Goal: Task Accomplishment & Management: Use online tool/utility

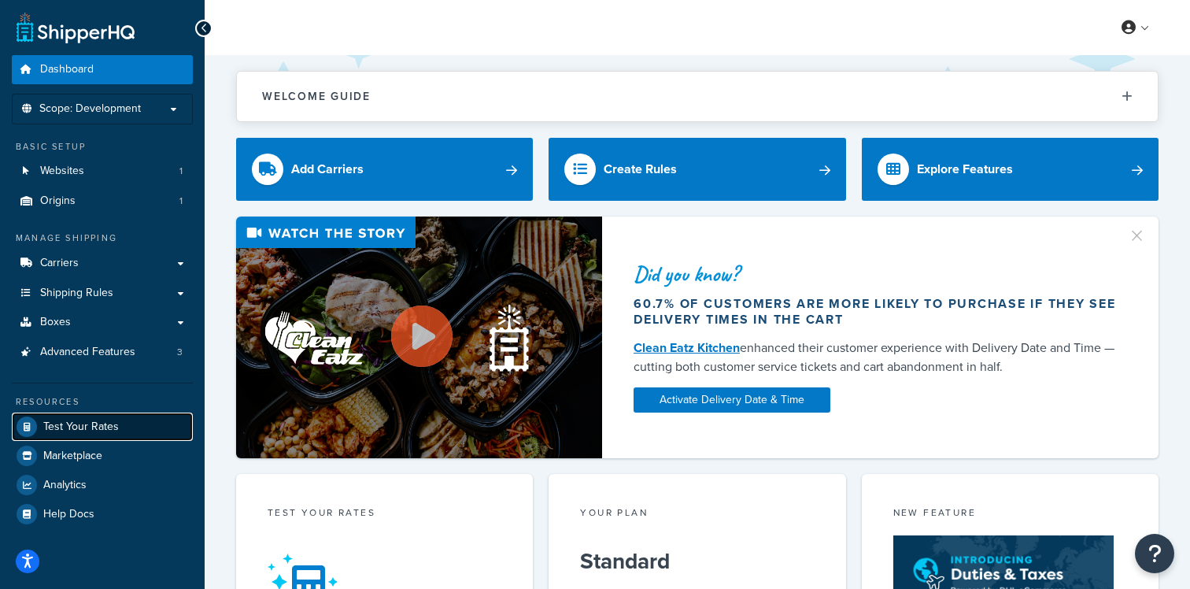
click at [136, 417] on link "Test Your Rates" at bounding box center [102, 426] width 181 height 28
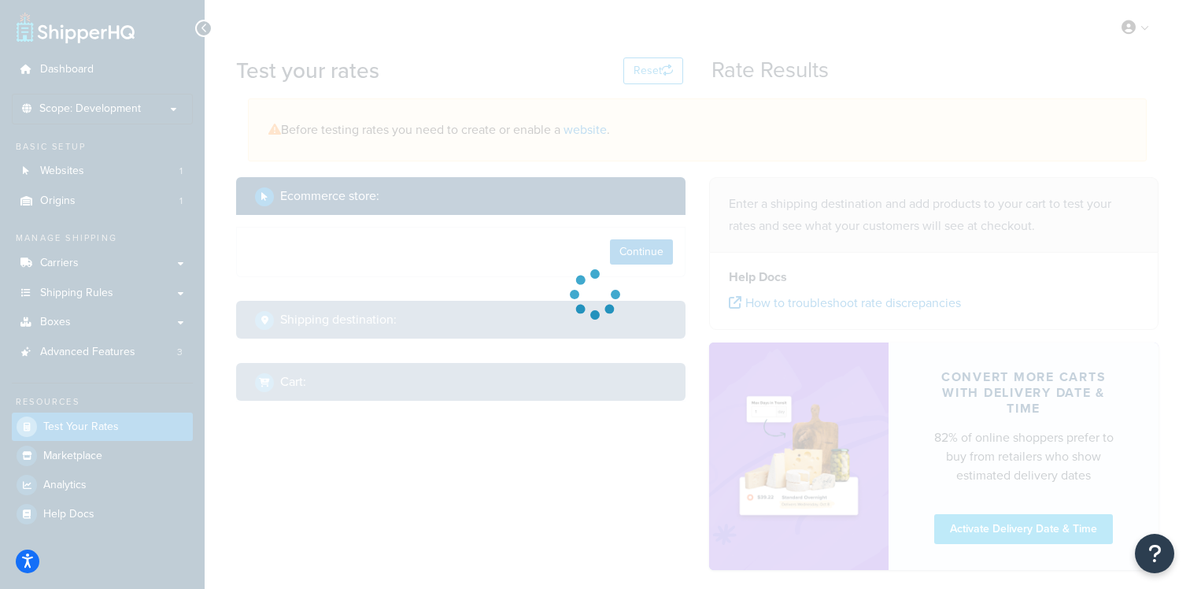
select select "TX"
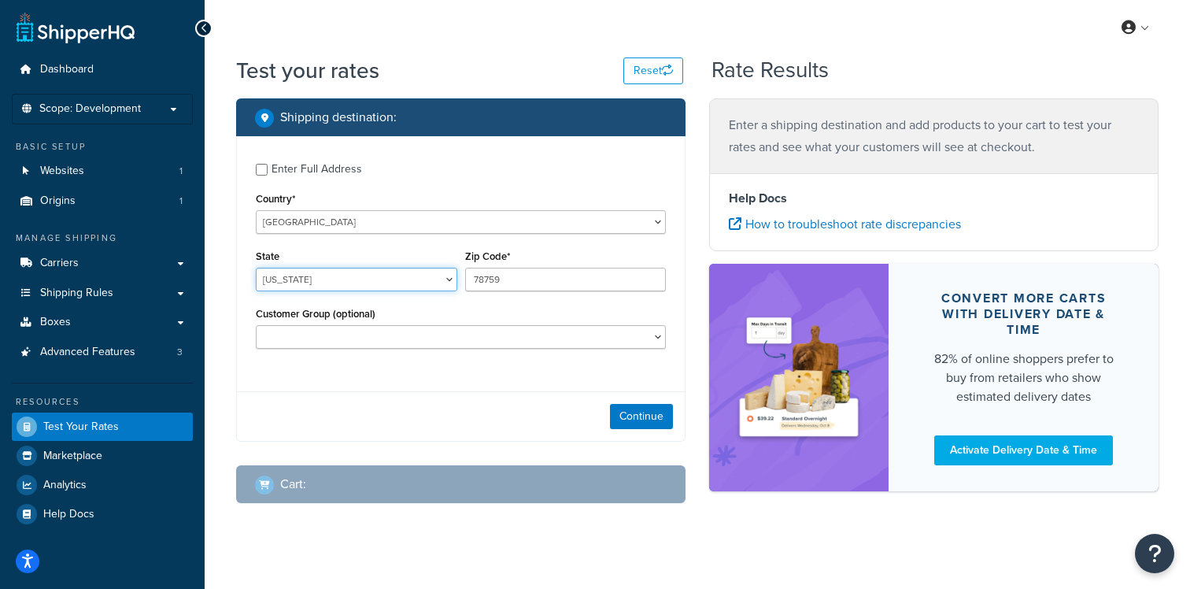
click at [404, 285] on select "Alabama Alaska American Samoa Arizona Arkansas Armed Forces Americas Armed Forc…" at bounding box center [356, 280] width 201 height 24
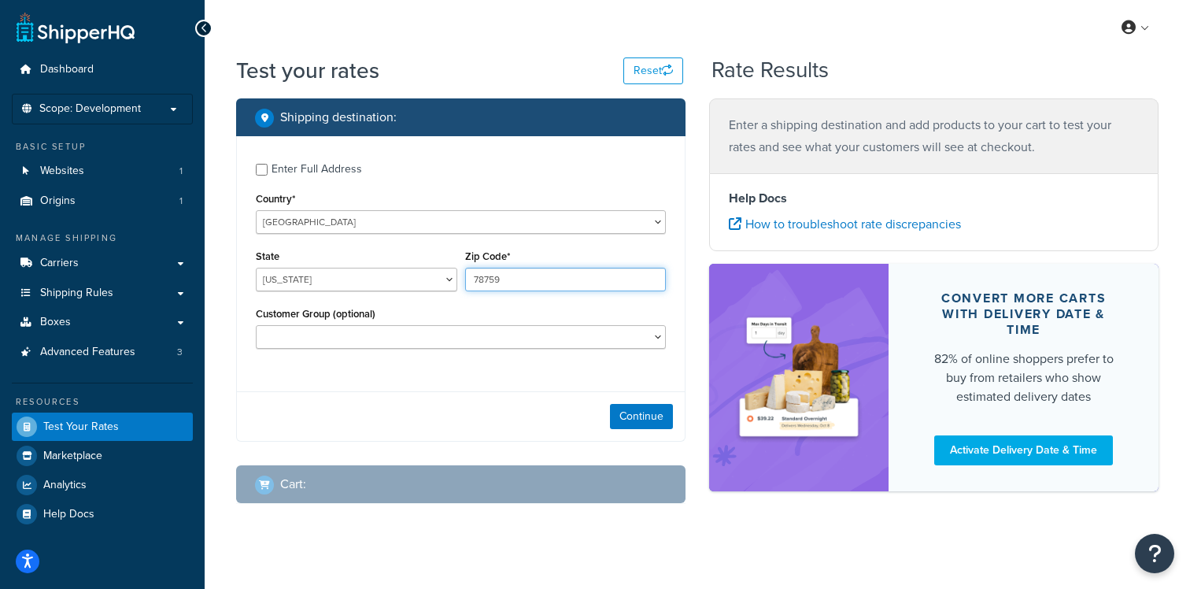
click at [530, 282] on input "78759" at bounding box center [565, 280] width 201 height 24
paste input "BT71 6HW"
type input "BT71 6HW"
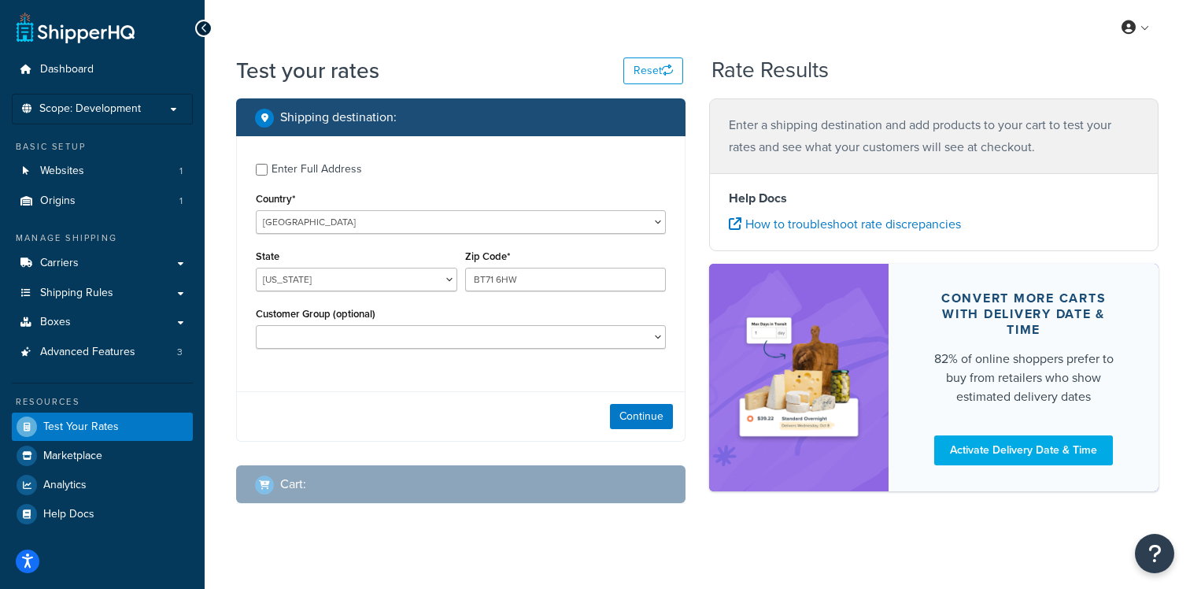
click at [425, 234] on div "Enter Full Address Country* United States United Kingdom Afghanistan Åland Isla…" at bounding box center [461, 257] width 448 height 243
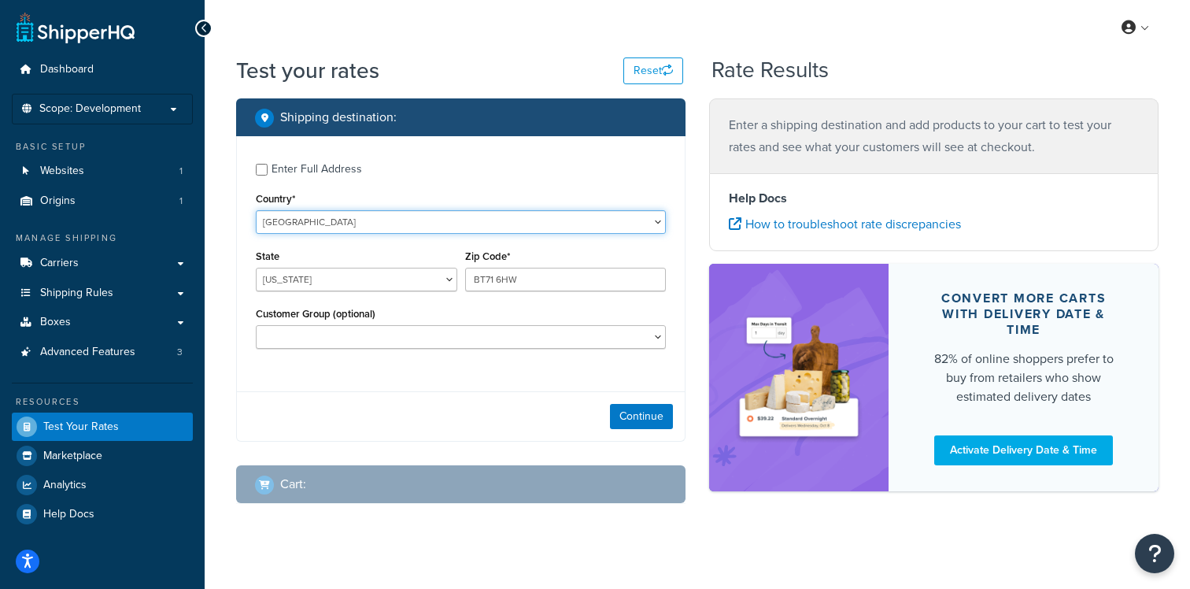
click at [425, 233] on select "United States United Kingdom Afghanistan Åland Islands Albania Algeria American…" at bounding box center [461, 222] width 410 height 24
select select "GB"
click at [256, 210] on select "United States United Kingdom Afghanistan Åland Islands Albania Algeria American…" at bounding box center [461, 222] width 410 height 24
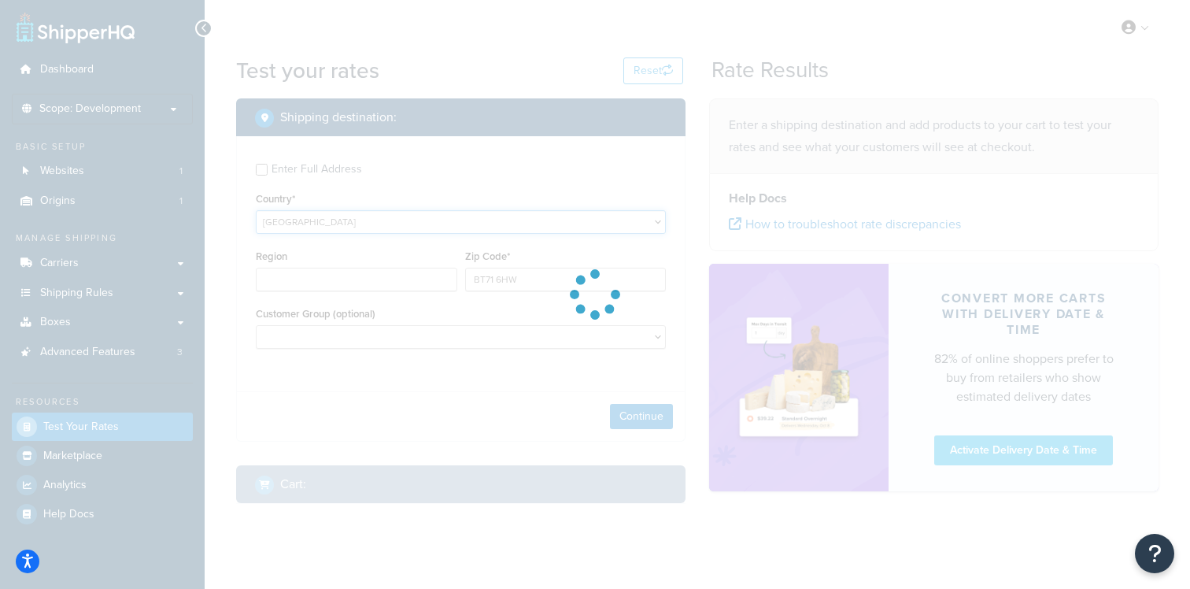
type input "TX"
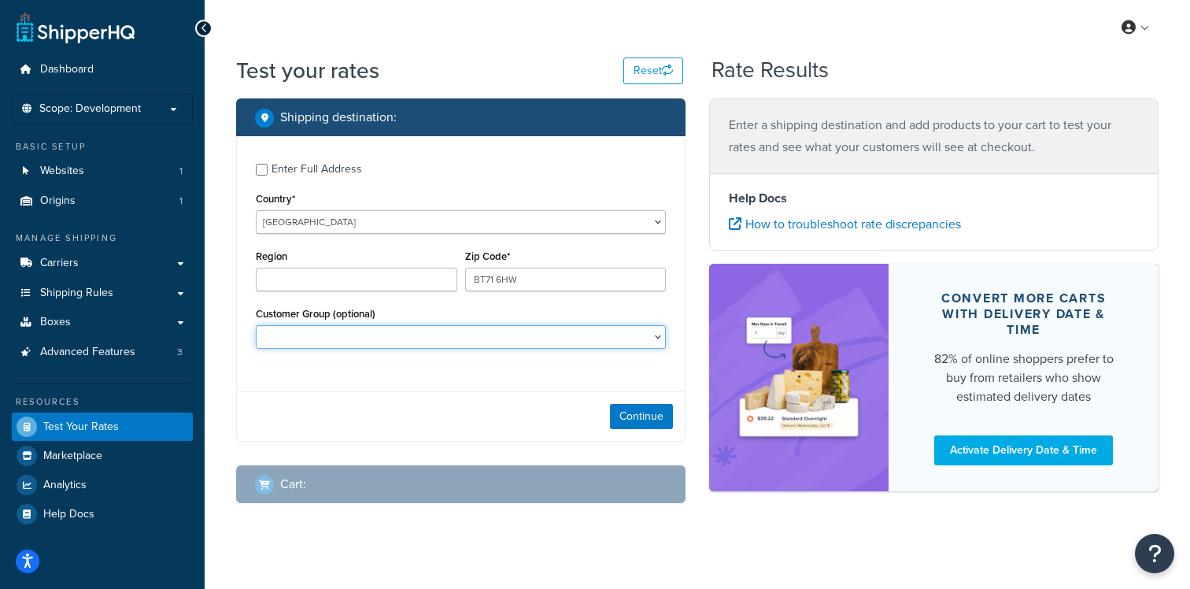
click at [519, 342] on select "Customer Group (optional)" at bounding box center [461, 337] width 410 height 24
click at [622, 413] on button "Continue" at bounding box center [641, 416] width 63 height 25
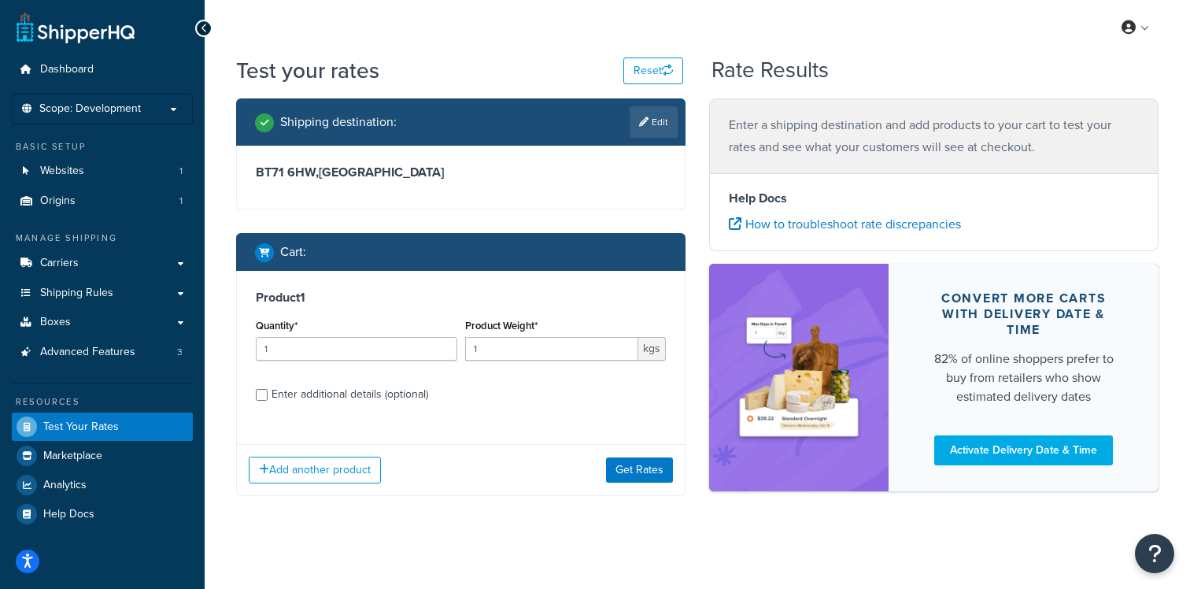
click at [404, 408] on div "Product 1 Quantity* 1 Product Weight* 1 kgs Enter additional details (optional)" at bounding box center [461, 351] width 448 height 161
click at [404, 397] on div "Enter additional details (optional)" at bounding box center [349, 394] width 157 height 22
click at [268, 397] on input "Enter additional details (optional)" at bounding box center [262, 395] width 12 height 12
checkbox input "true"
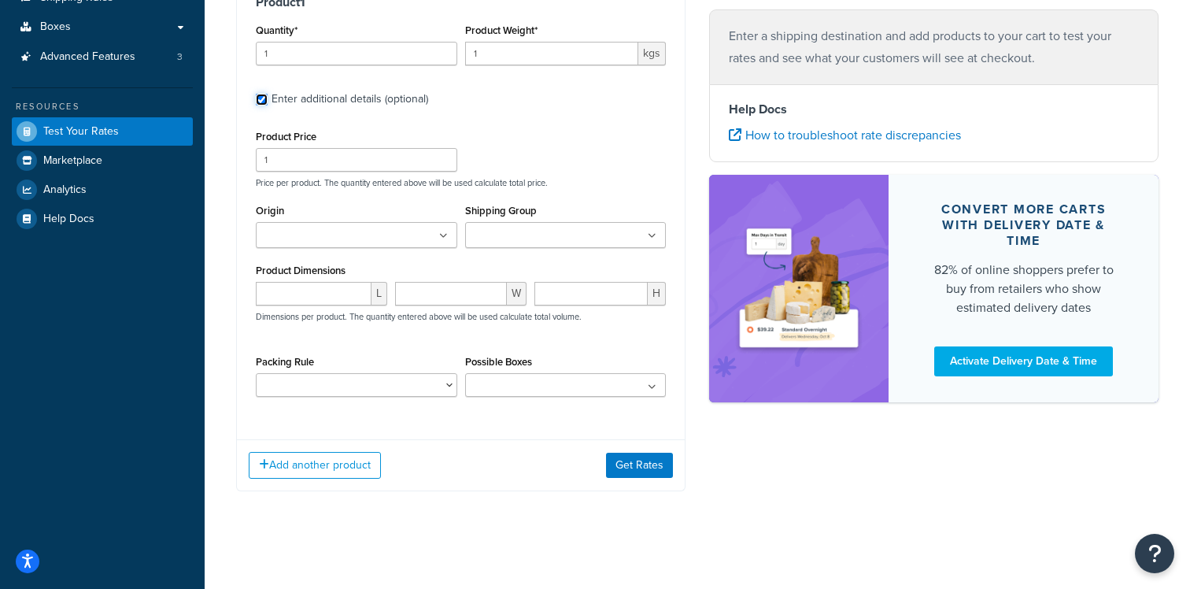
scroll to position [300, 0]
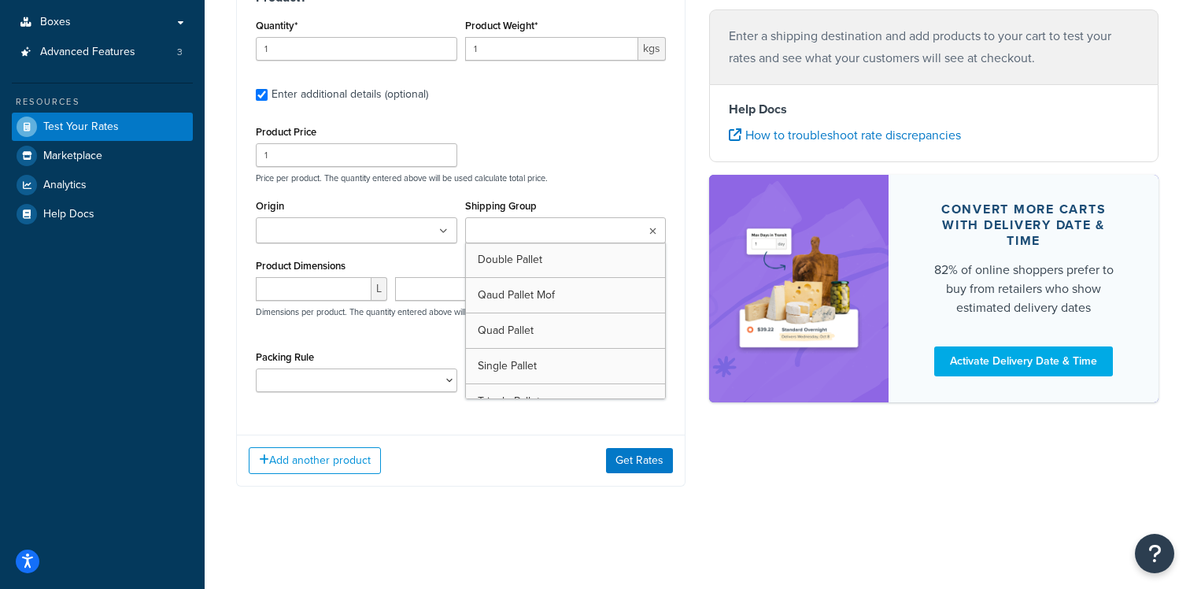
click at [506, 231] on input "Shipping Group" at bounding box center [539, 231] width 139 height 17
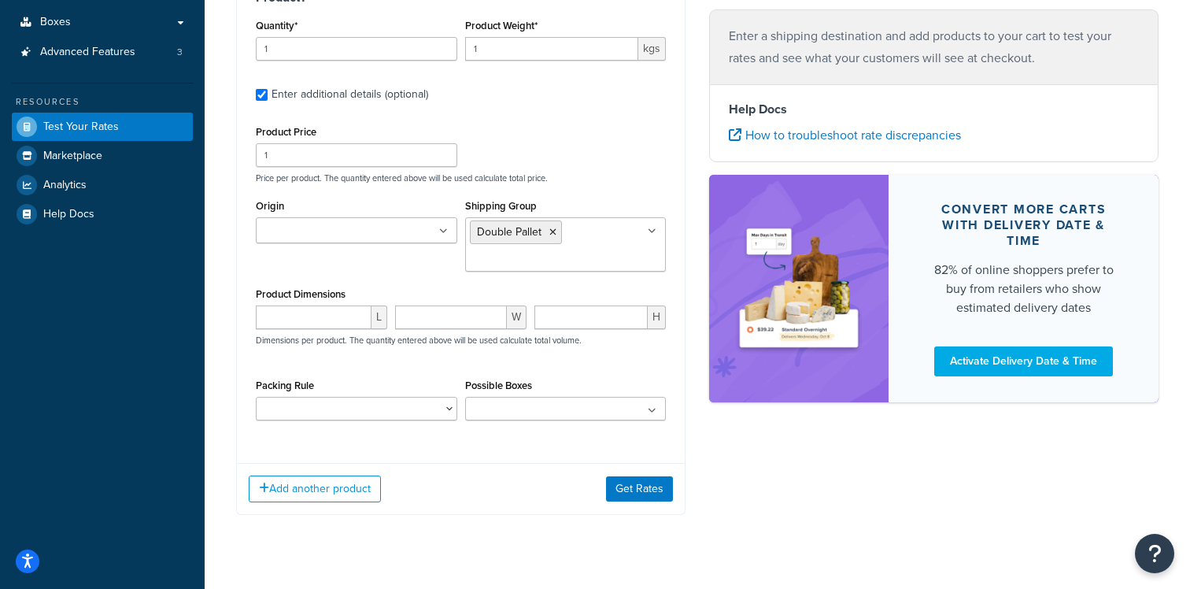
click at [534, 165] on div "Product Price 1 Price per product. The quantity entered above will be used calc…" at bounding box center [461, 152] width 418 height 62
click at [636, 490] on button "Get Rates" at bounding box center [639, 488] width 67 height 25
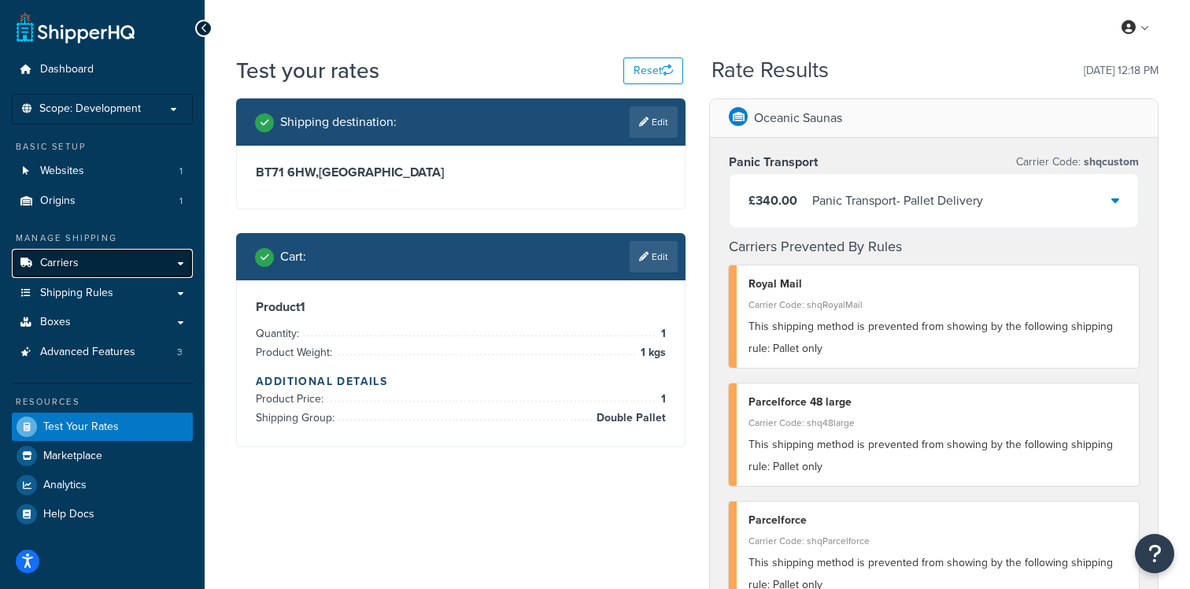
click at [146, 268] on link "Carriers" at bounding box center [102, 263] width 181 height 29
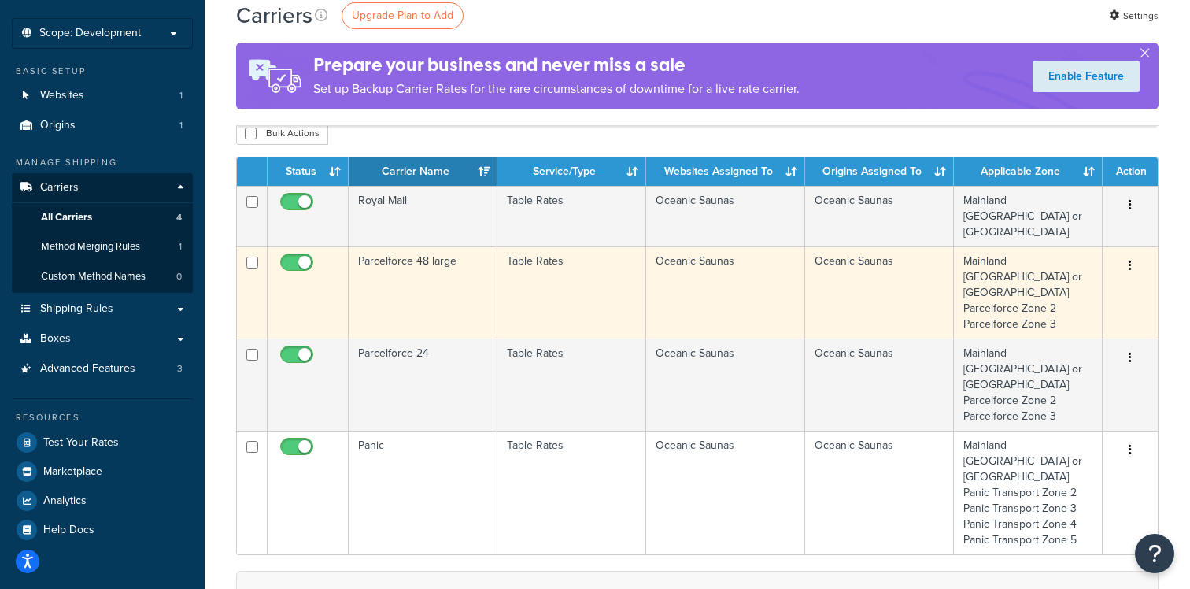
scroll to position [96, 0]
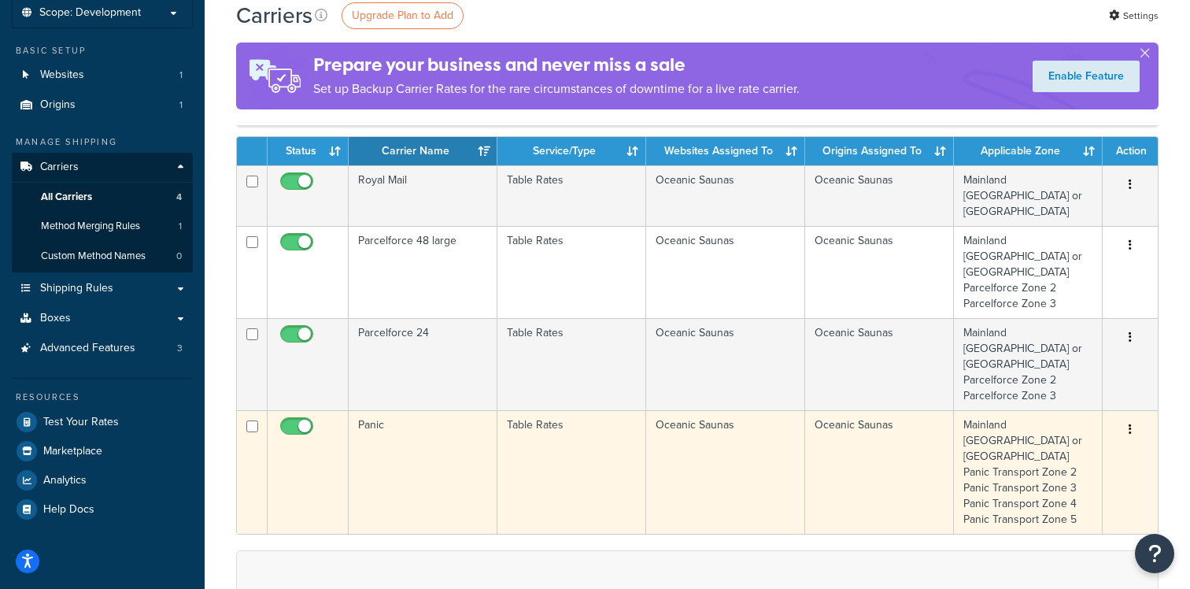
click at [507, 410] on td "Table Rates" at bounding box center [571, 472] width 149 height 124
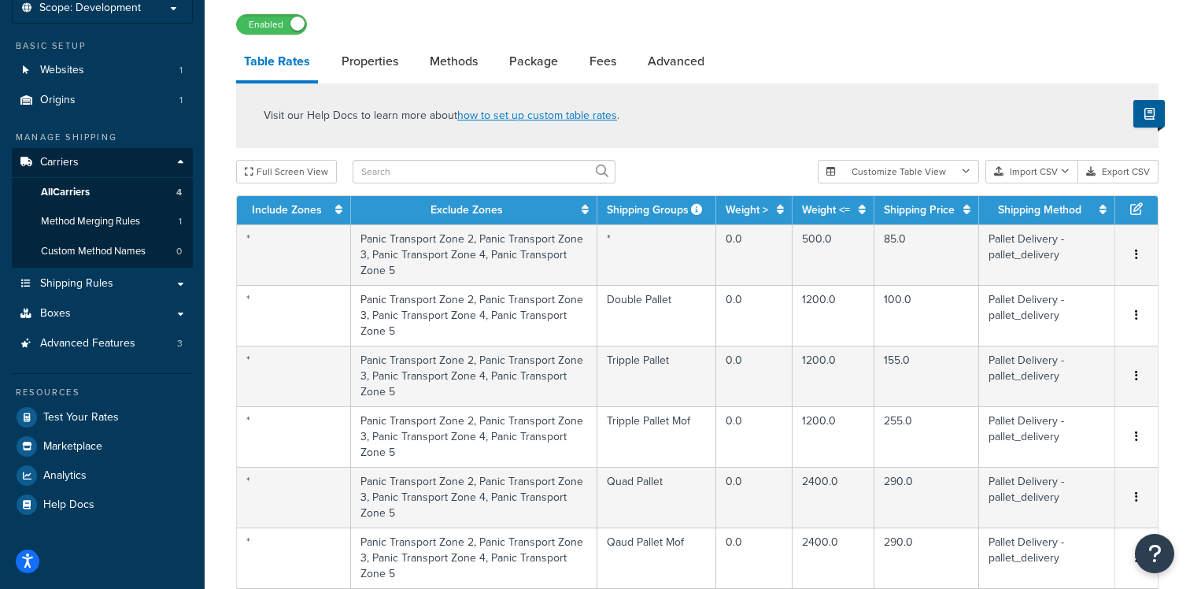
scroll to position [106, 0]
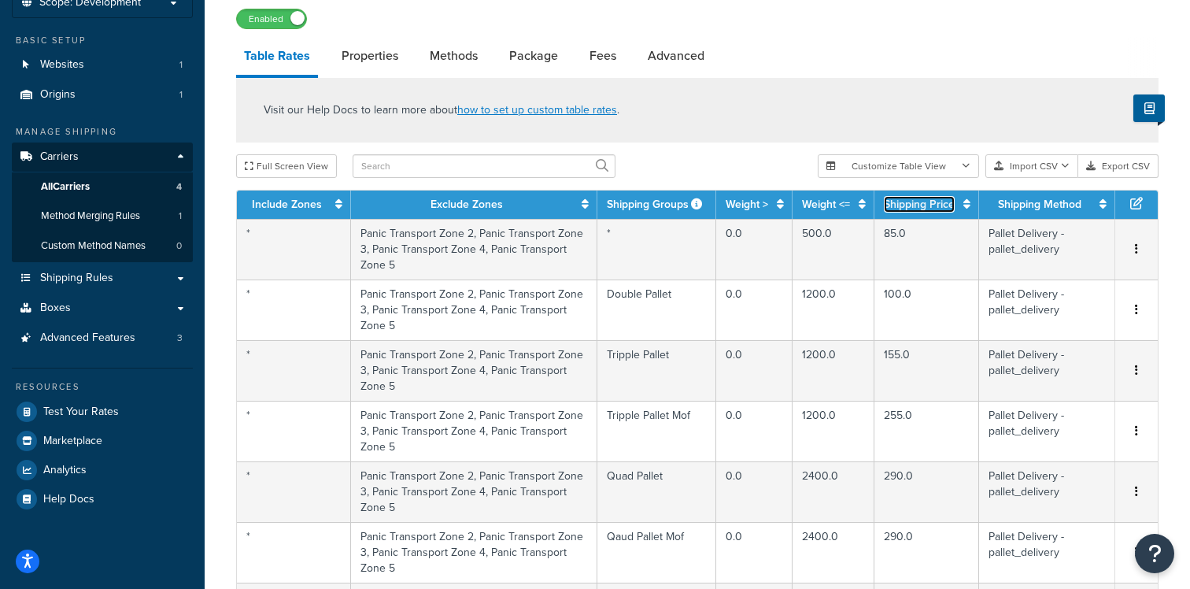
click at [966, 208] on icon at bounding box center [966, 203] width 7 height 11
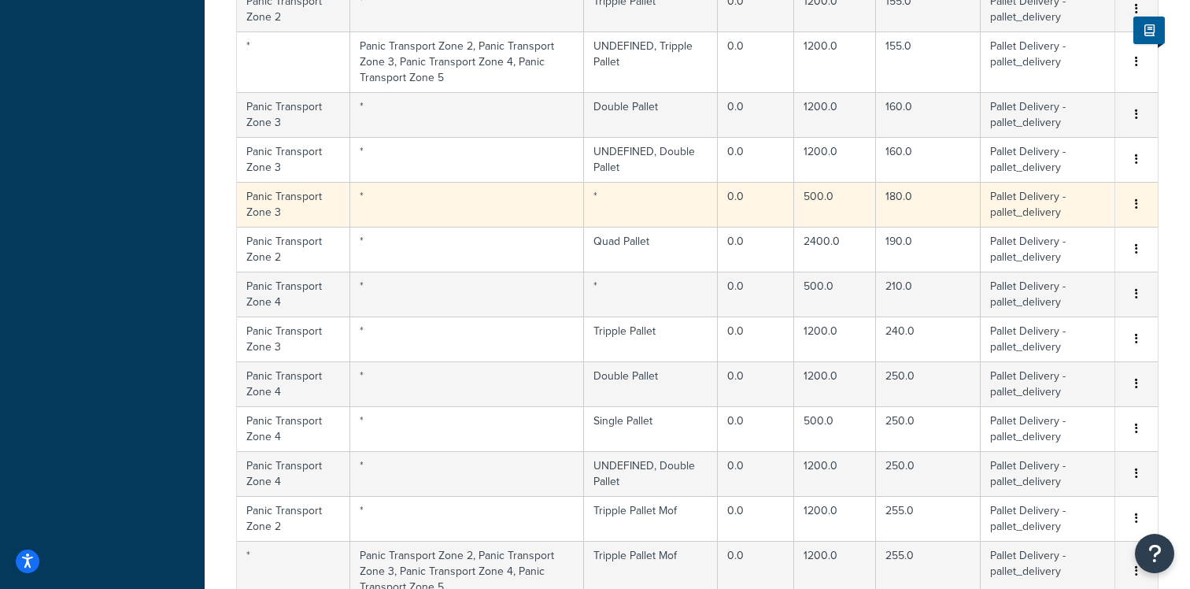
scroll to position [0, 0]
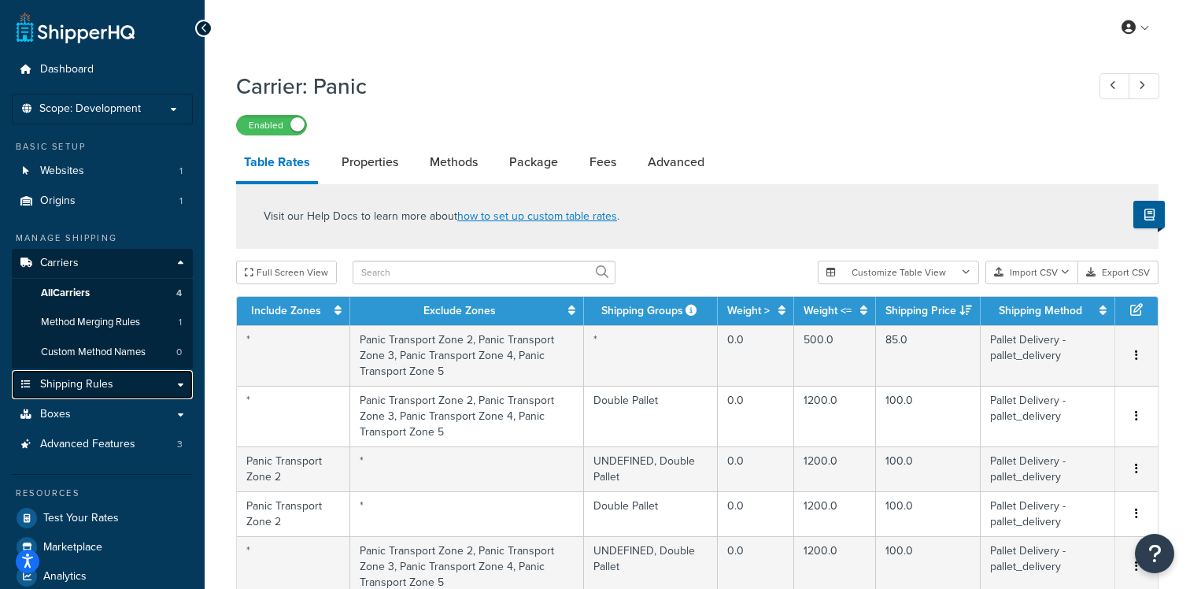
click at [142, 382] on link "Shipping Rules" at bounding box center [102, 384] width 181 height 29
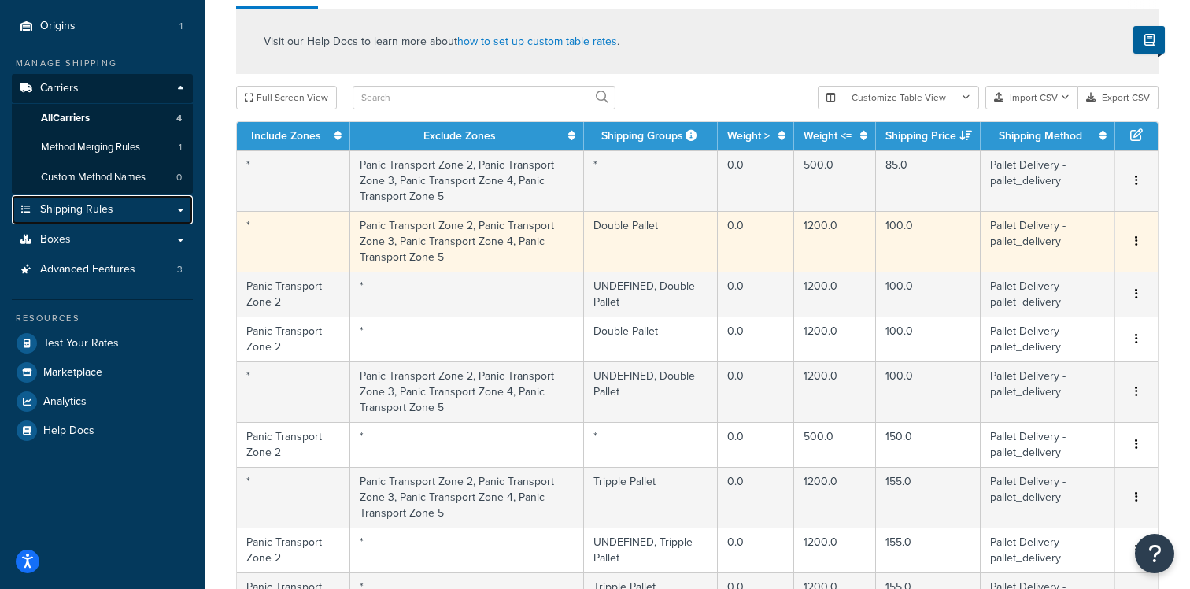
scroll to position [179, 0]
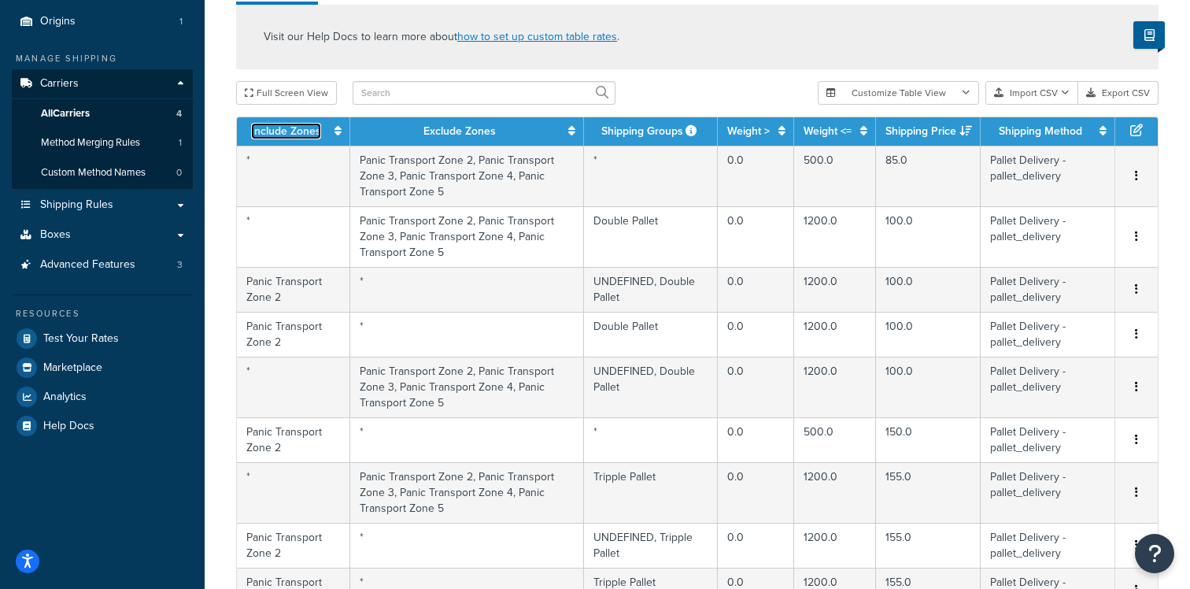
click at [338, 135] on icon at bounding box center [337, 130] width 7 height 11
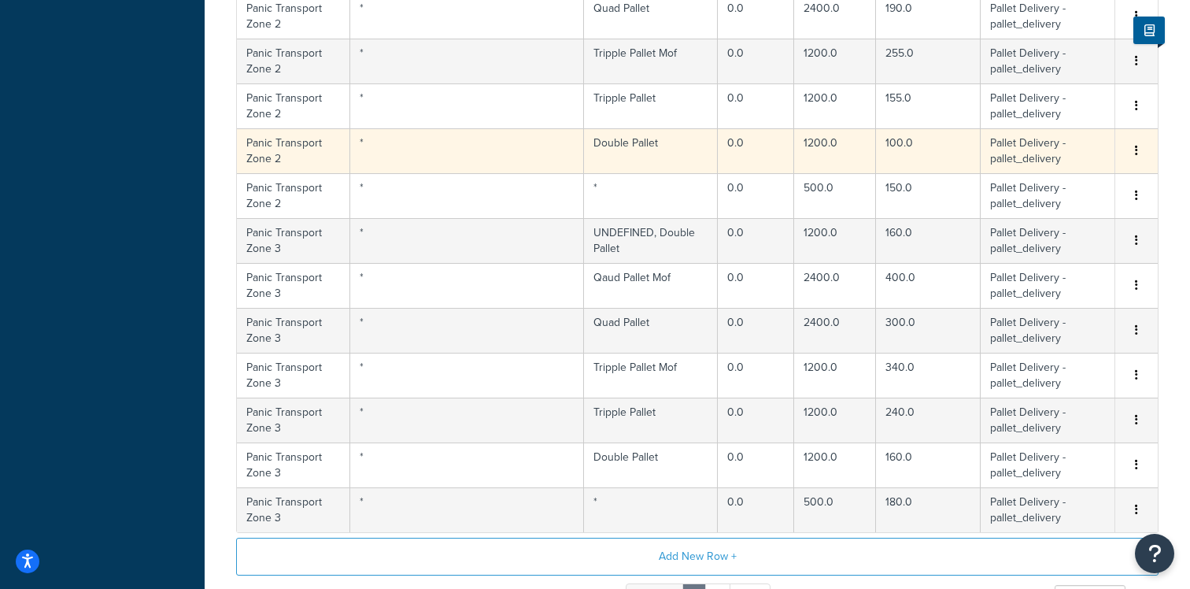
scroll to position [1183, 0]
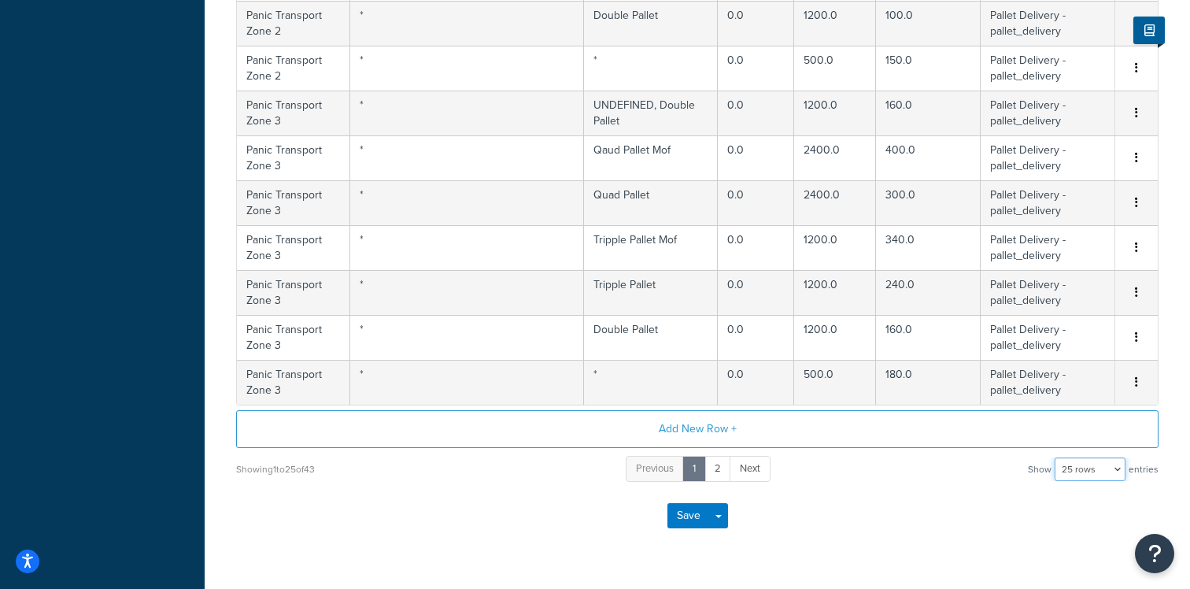
click at [1071, 471] on select "10 rows 15 rows 25 rows 50 rows 100 rows 1000 rows" at bounding box center [1089, 469] width 71 height 24
select select "100"
click at [1056, 458] on select "10 rows 15 rows 25 rows 50 rows 100 rows 1000 rows" at bounding box center [1089, 469] width 71 height 24
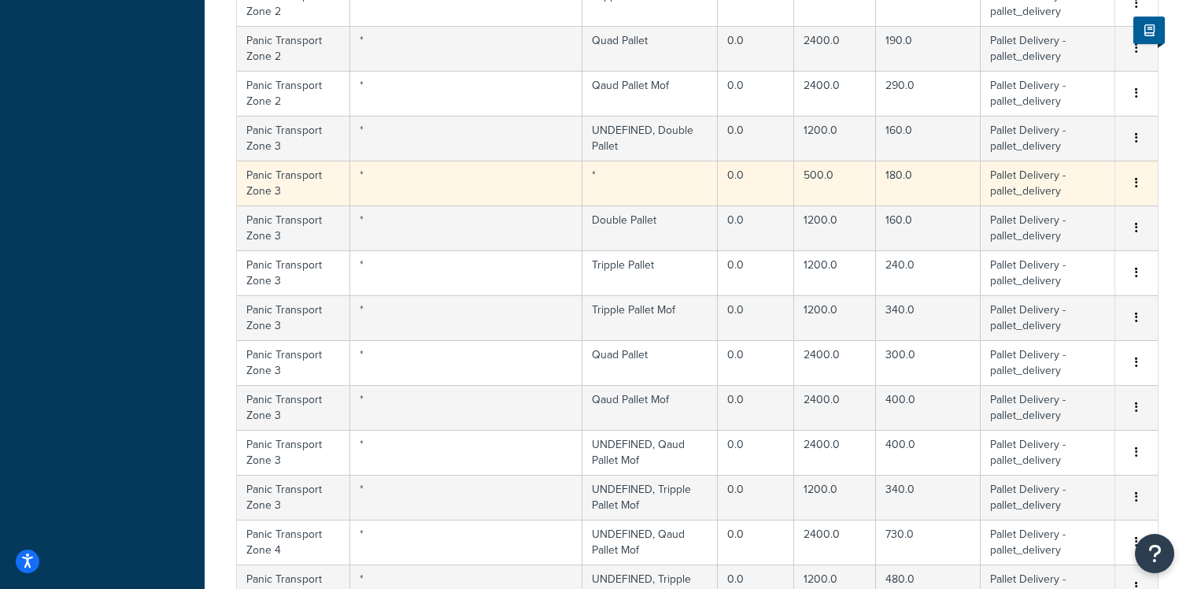
scroll to position [0, 0]
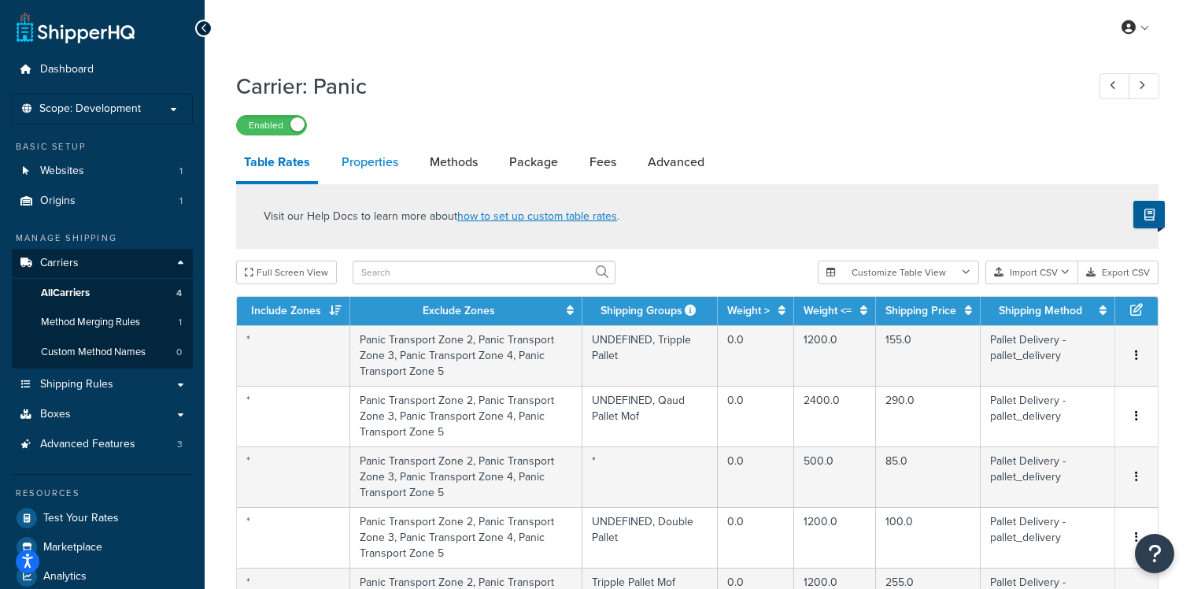
click at [351, 172] on link "Properties" at bounding box center [370, 162] width 72 height 38
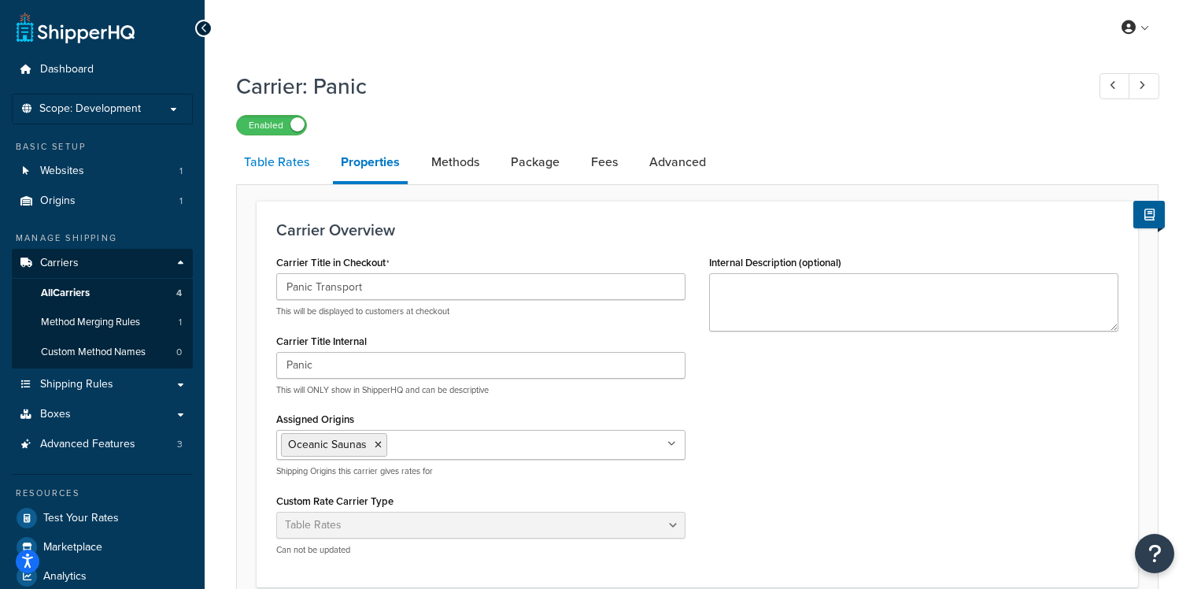
click at [308, 163] on link "Table Rates" at bounding box center [276, 162] width 81 height 38
select select "25"
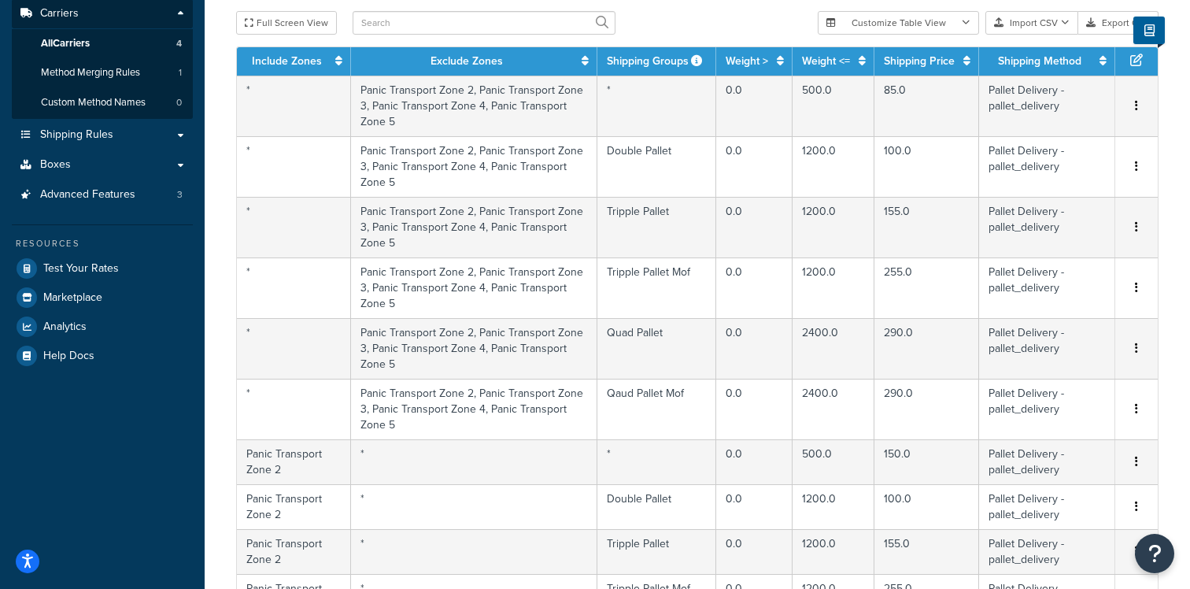
scroll to position [298, 0]
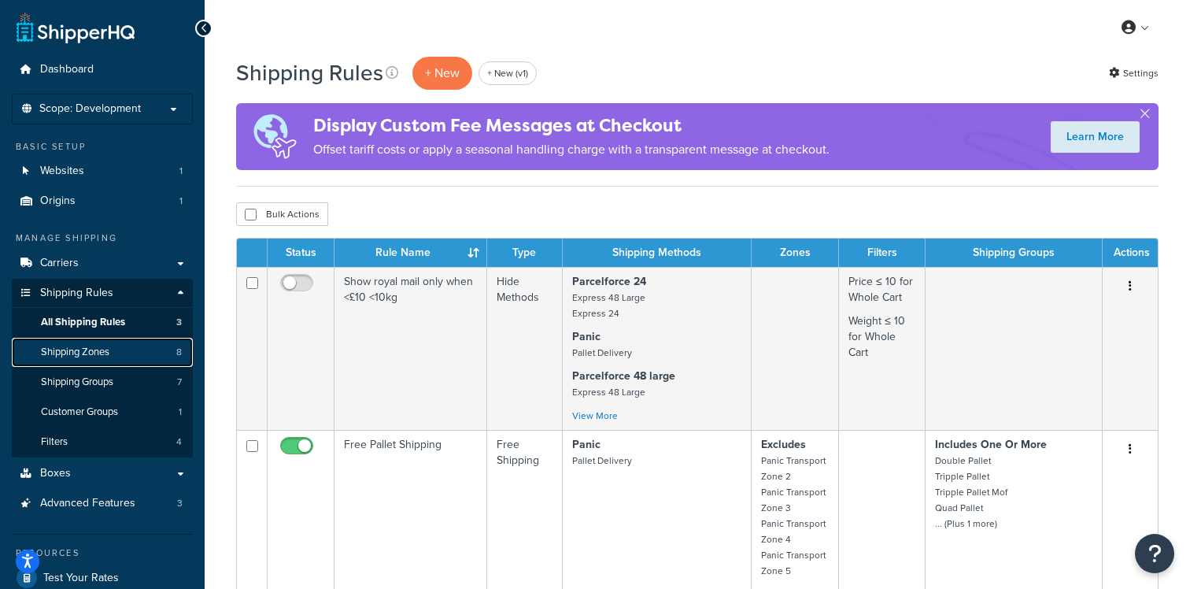
click at [133, 359] on link "Shipping Zones 8" at bounding box center [102, 352] width 181 height 29
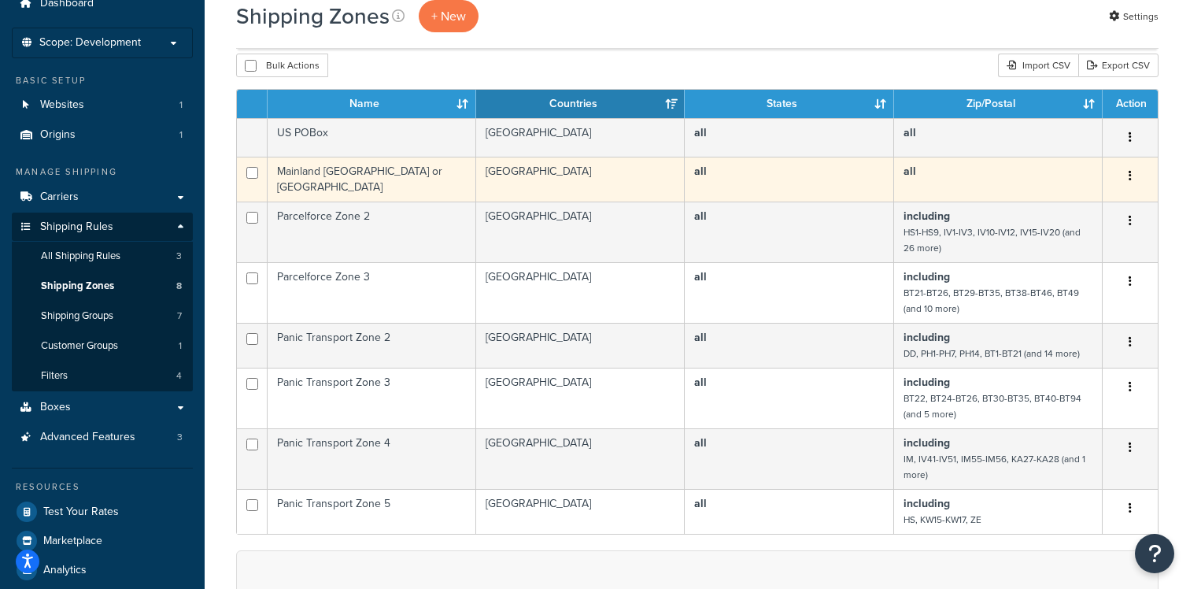
scroll to position [90, 0]
